Goal: Task Accomplishment & Management: Use online tool/utility

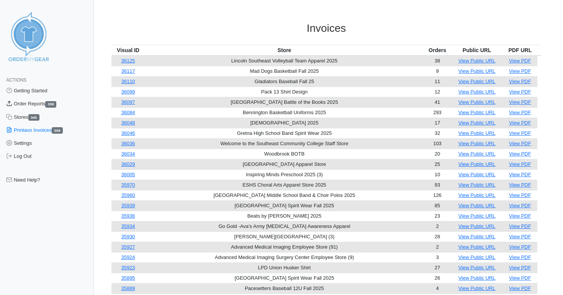
click at [28, 100] on link "Order Reports 358" at bounding box center [47, 103] width 94 height 13
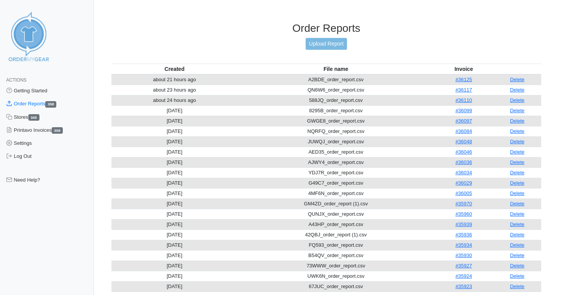
click at [28, 106] on link "Order Reports 358" at bounding box center [47, 103] width 94 height 13
click at [21, 104] on link "Order Reports 358" at bounding box center [47, 103] width 94 height 13
click at [330, 41] on link "Upload Report" at bounding box center [326, 44] width 41 height 12
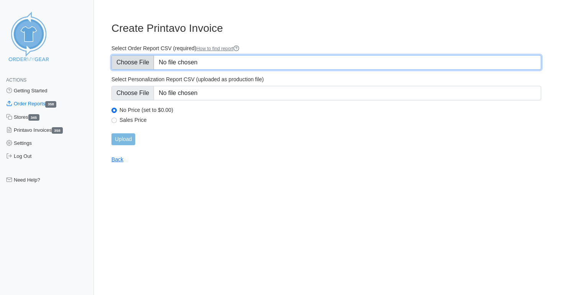
click at [168, 58] on input "Select Order Report CSV (required) How to find report" at bounding box center [326, 62] width 430 height 15
type input "C:\fakepath\FQ593_order_report.csv"
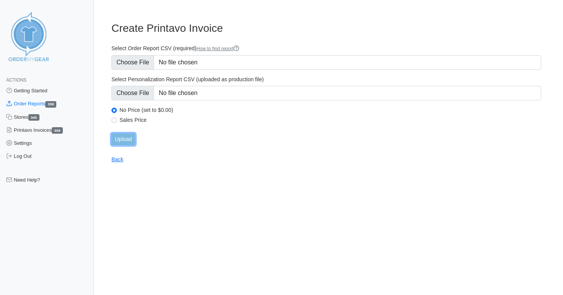
click at [133, 142] on input "Upload" at bounding box center [123, 139] width 24 height 12
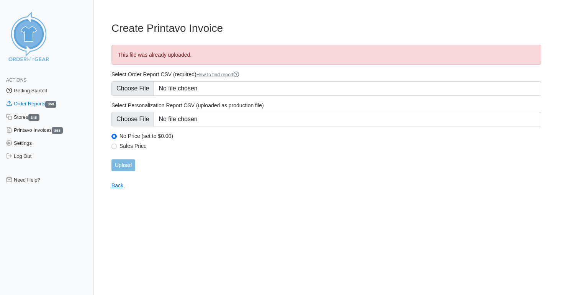
click at [30, 89] on link "Getting Started" at bounding box center [47, 90] width 94 height 13
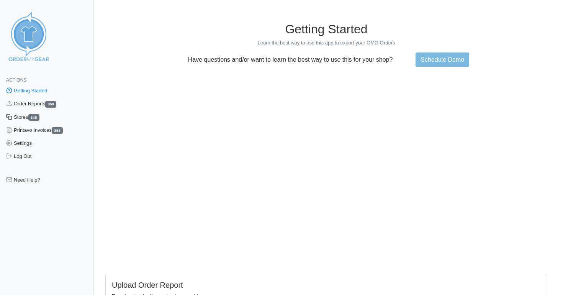
click at [15, 111] on link "Stores 345" at bounding box center [47, 117] width 94 height 13
click at [16, 118] on link "Stores 345" at bounding box center [47, 117] width 94 height 13
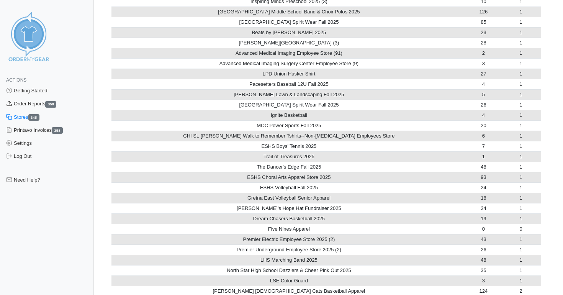
scroll to position [152, 0]
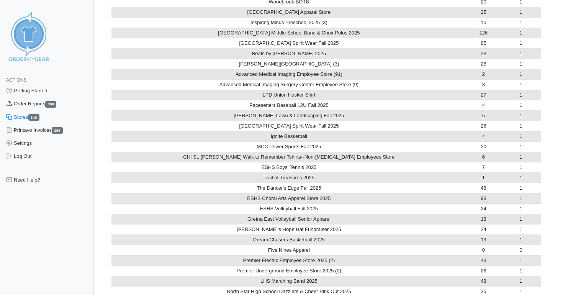
click at [32, 103] on link "Order Reports 358" at bounding box center [47, 103] width 94 height 13
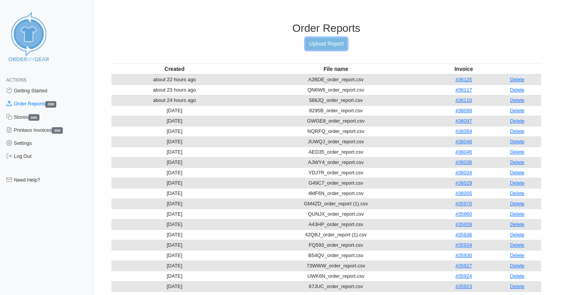
click at [329, 49] on link "Upload Report" at bounding box center [326, 44] width 41 height 12
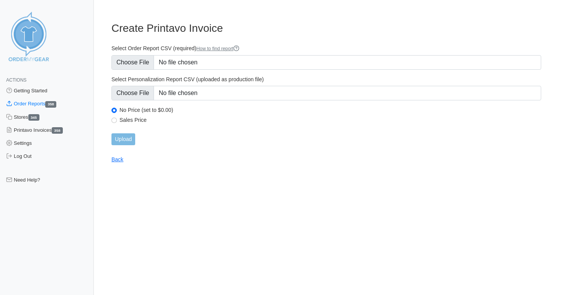
click at [268, 13] on main "Create Printavo Invoice Select Order Report CSV (required) How to find report S…" at bounding box center [326, 88] width 448 height 150
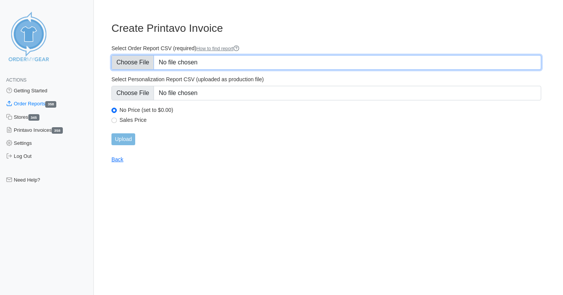
click at [130, 64] on input "Select Order Report CSV (required) How to find report" at bounding box center [326, 62] width 430 height 15
type input "C:\fakepath\S9FTA_order_report.csv"
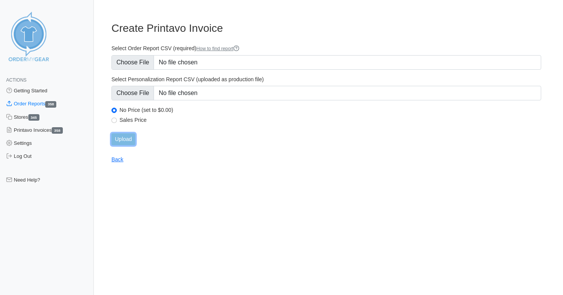
click at [123, 139] on input "Upload" at bounding box center [123, 139] width 24 height 12
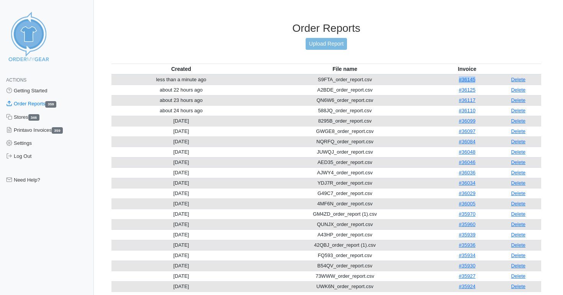
drag, startPoint x: 483, startPoint y: 80, endPoint x: 456, endPoint y: 79, distance: 26.8
click at [456, 79] on td "#36145" at bounding box center [467, 79] width 57 height 11
copy link "#36145"
